Goal: Navigation & Orientation: Find specific page/section

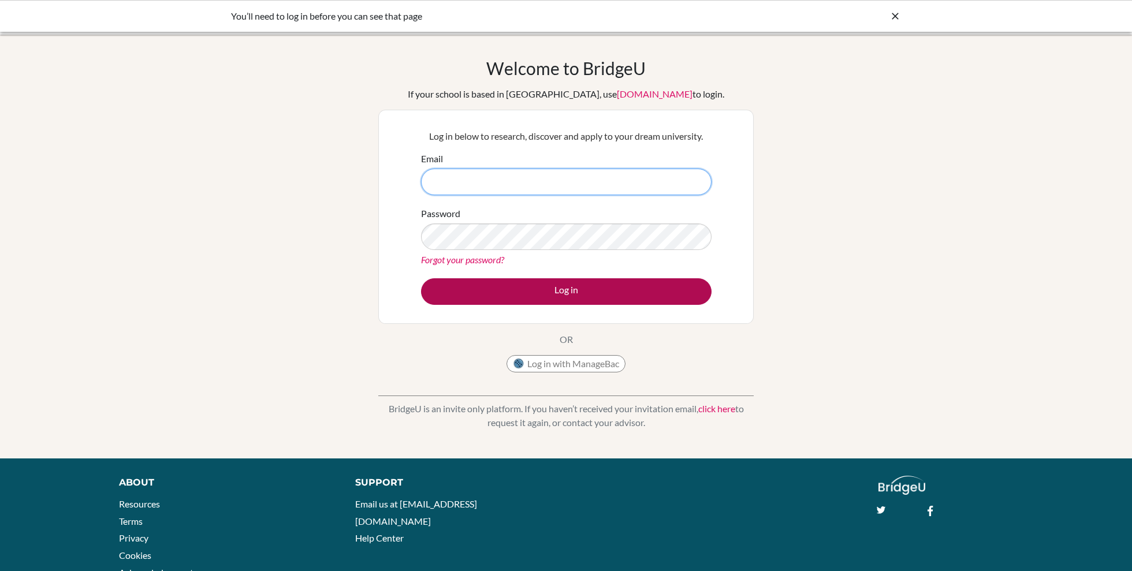
type input "mustafayilmazer@yeniyolmail.com"
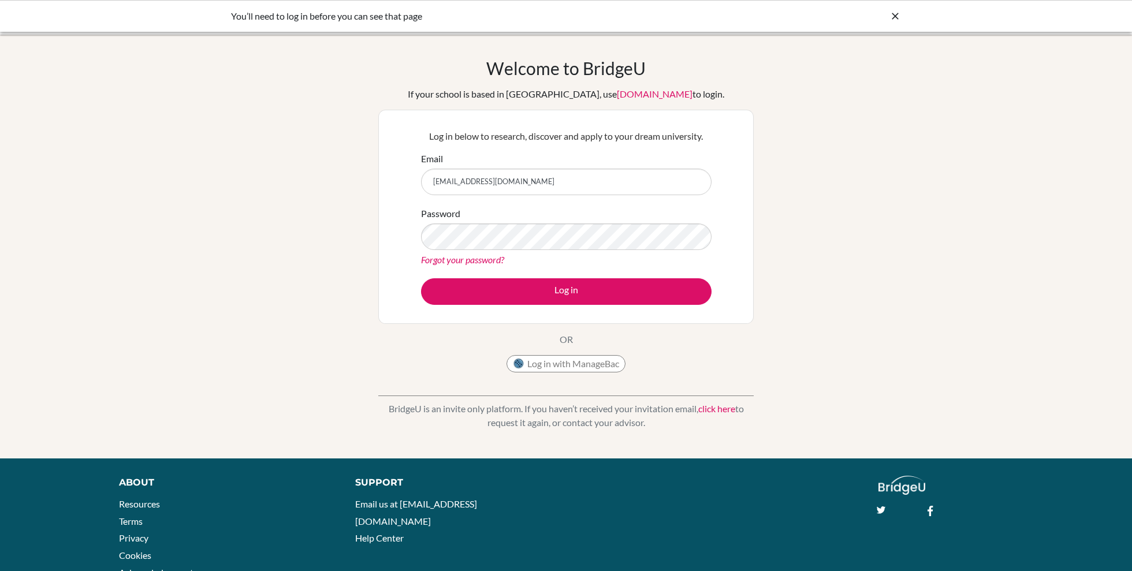
click at [586, 317] on div "Log in below to research, discover and apply to your dream university. Email mu…" at bounding box center [565, 217] width 375 height 214
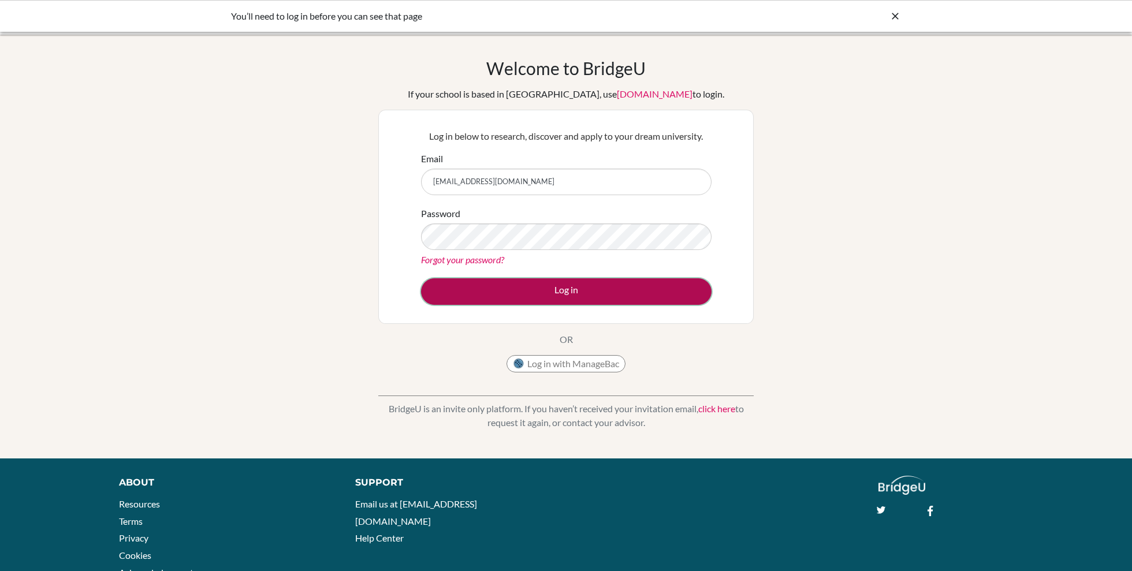
click at [573, 281] on button "Log in" at bounding box center [566, 291] width 290 height 27
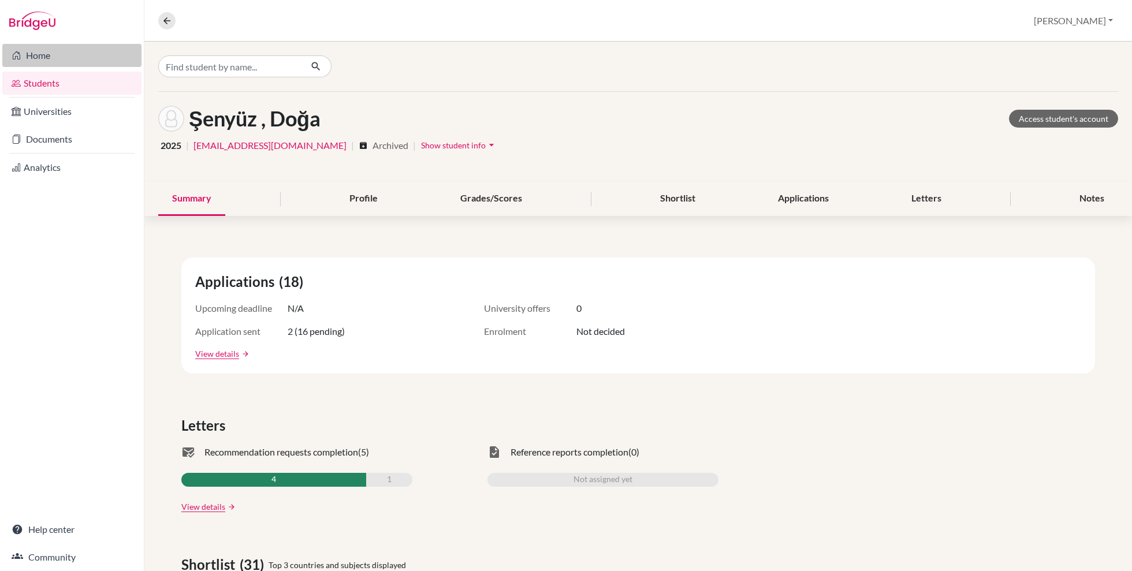
click at [61, 58] on link "Home" at bounding box center [71, 55] width 139 height 23
